Goal: Task Accomplishment & Management: Complete application form

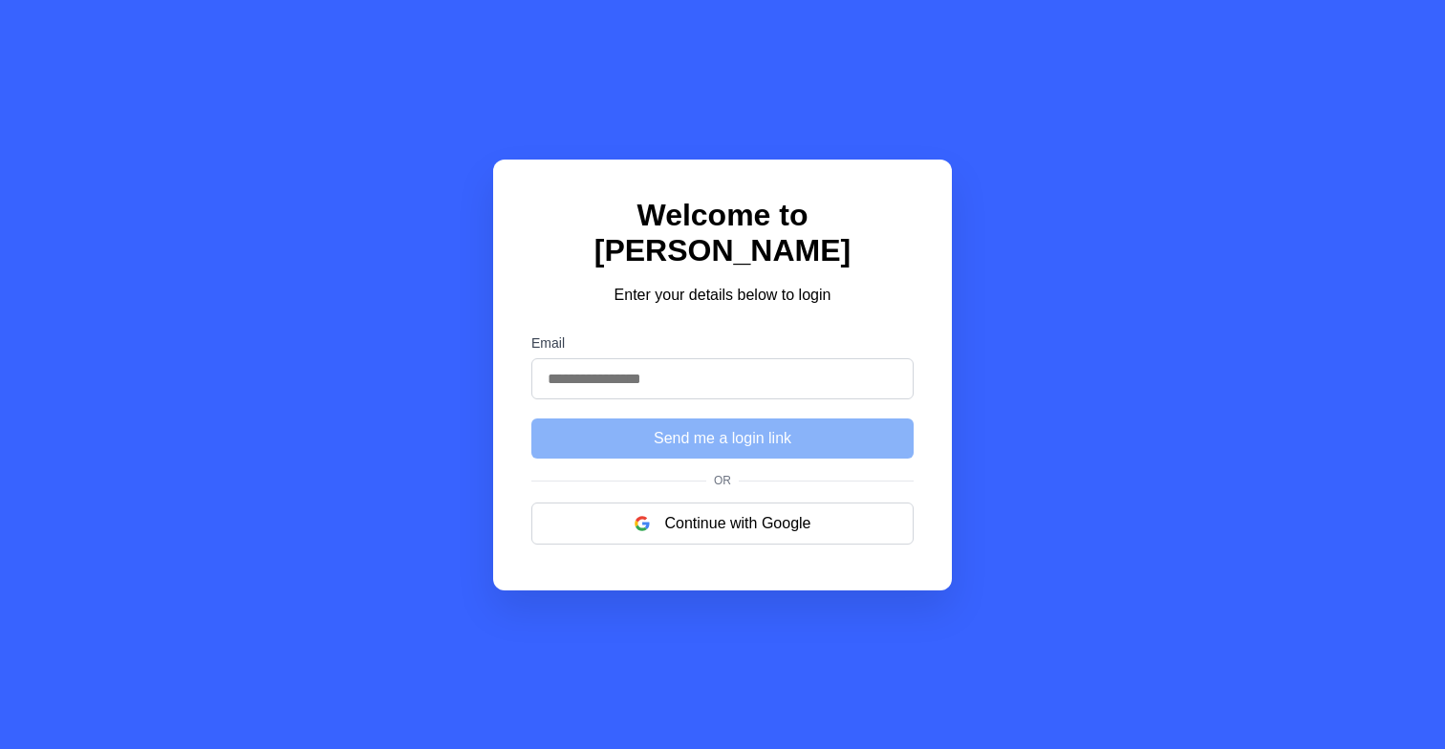
click at [665, 358] on input "Email" at bounding box center [722, 378] width 382 height 41
type input "**********"
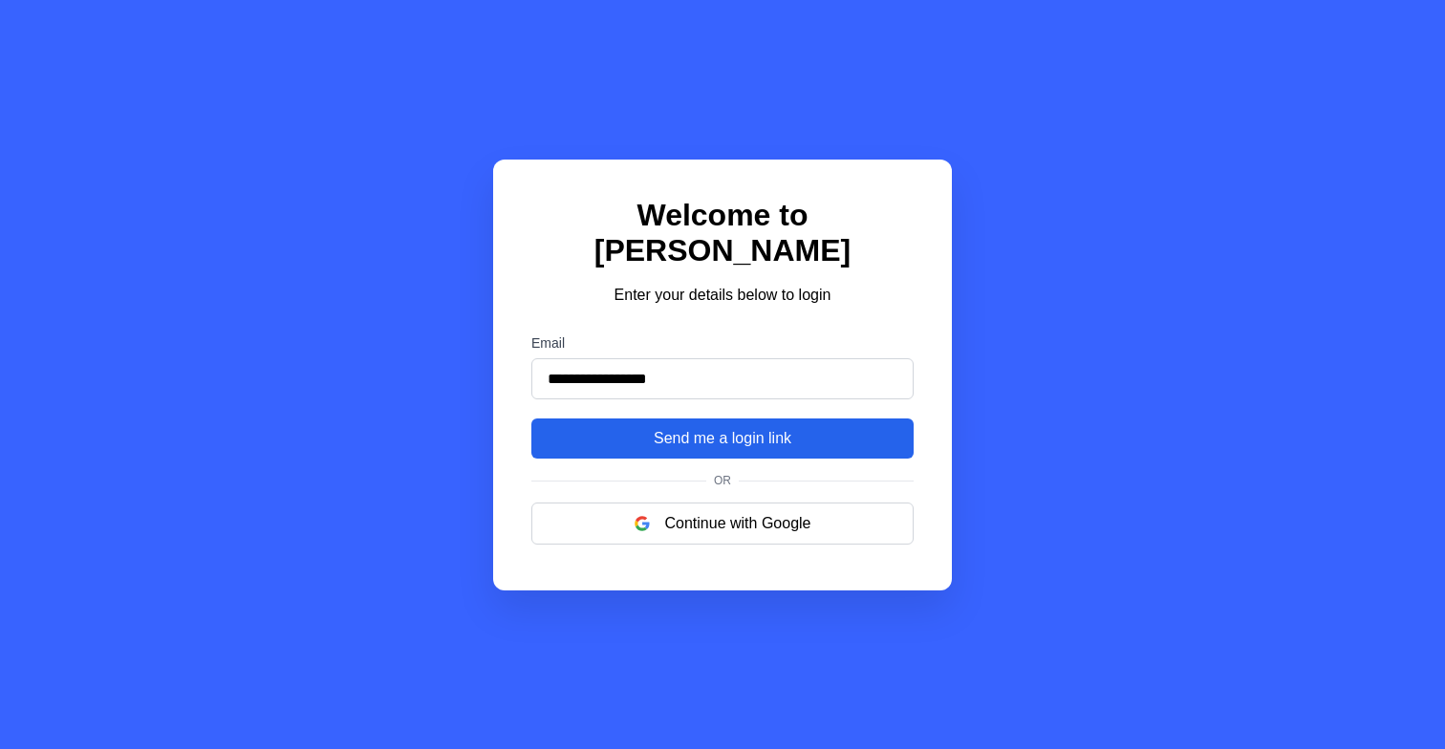
click at [745, 437] on button "Send me a login link" at bounding box center [722, 438] width 382 height 40
